Goal: Transaction & Acquisition: Download file/media

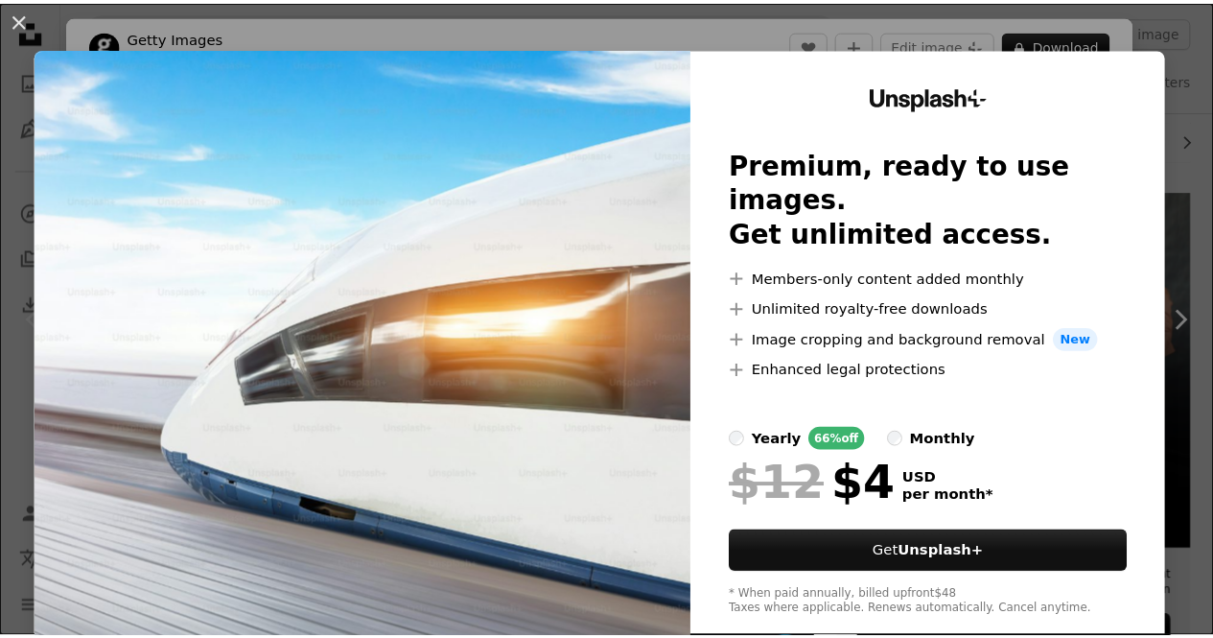
scroll to position [192, 0]
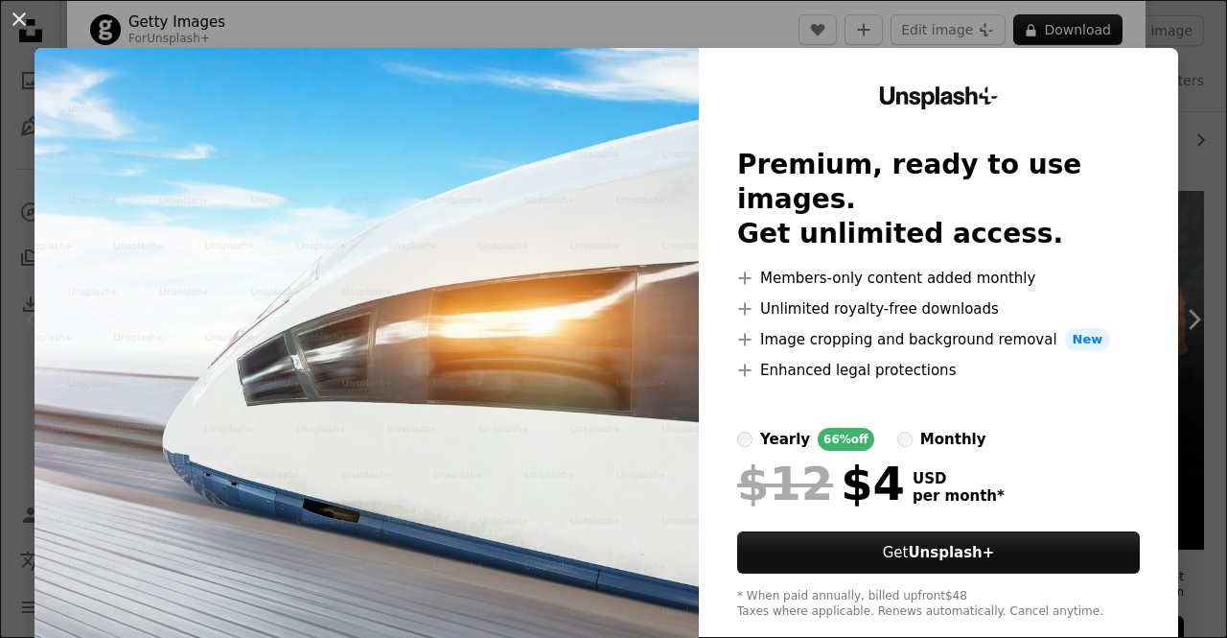
click at [1190, 187] on div "An X shape Unsplash+ Premium, ready to use images. Get unlimited access. A plus…" at bounding box center [613, 319] width 1227 height 638
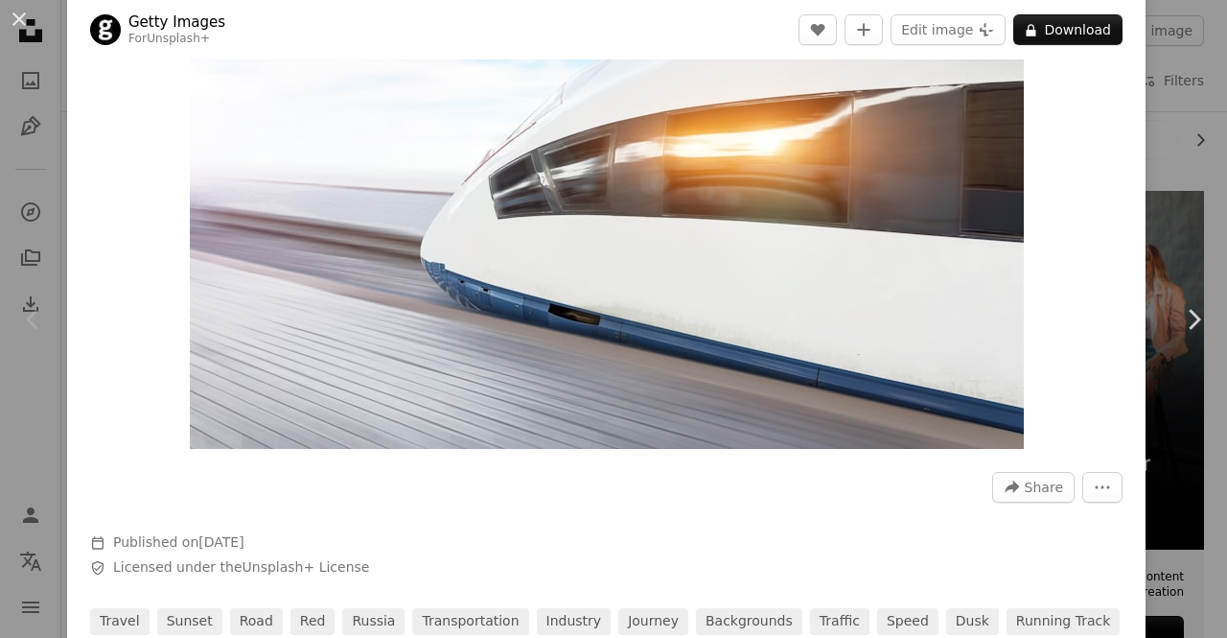
click at [1175, 147] on div "An X shape Chevron left Chevron right Getty Images For Unsplash+ A heart A plus…" at bounding box center [613, 319] width 1227 height 638
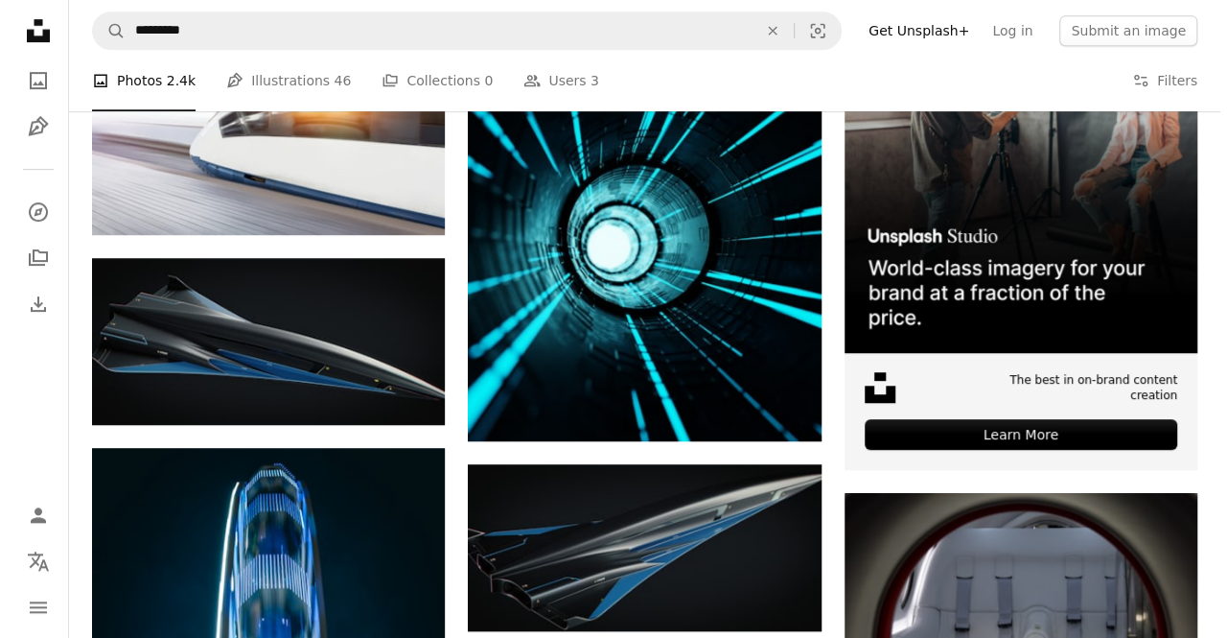
scroll to position [383, 0]
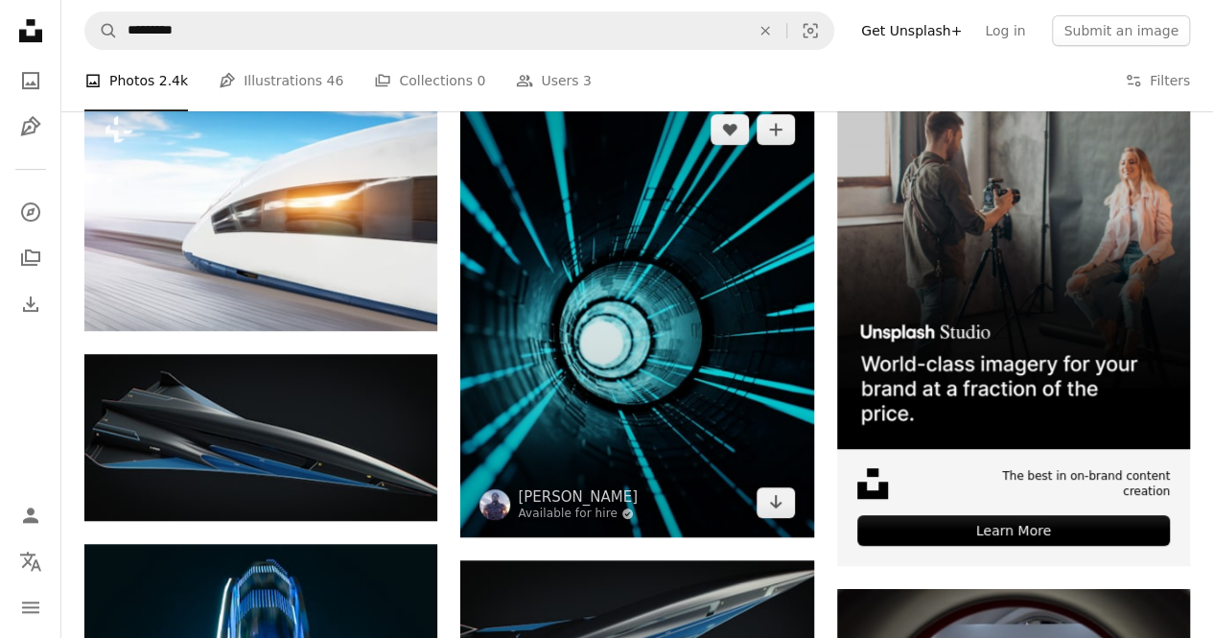
click at [567, 320] on img at bounding box center [636, 315] width 353 height 441
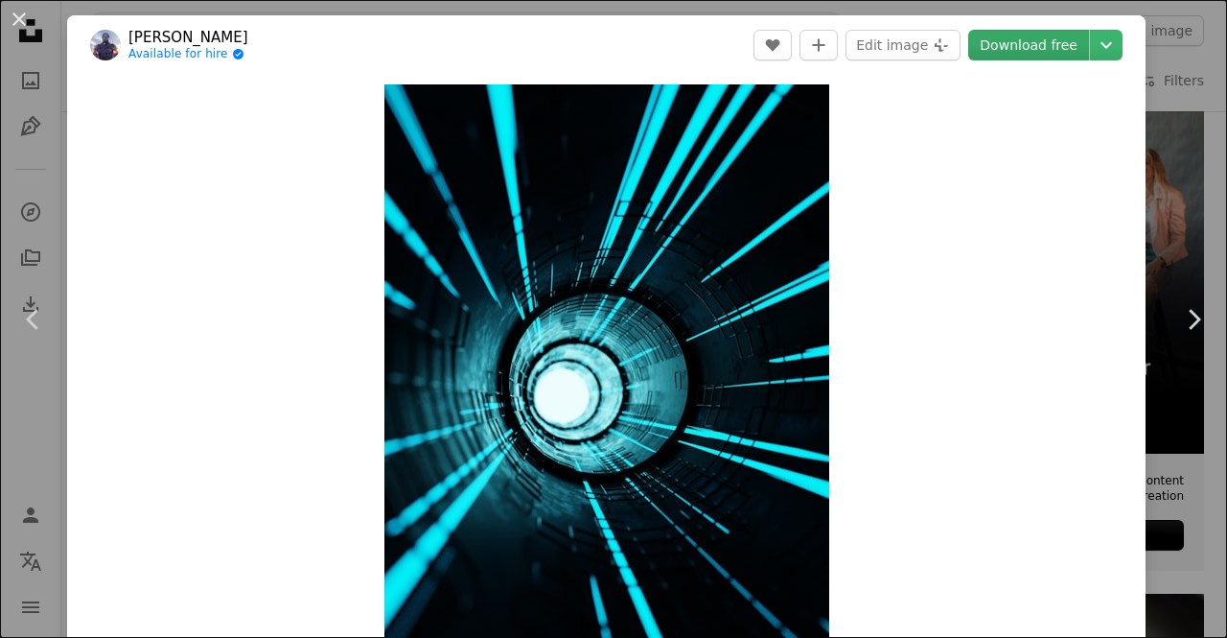
click at [1033, 43] on link "Download free" at bounding box center [1028, 45] width 121 height 31
